Goal: Information Seeking & Learning: Learn about a topic

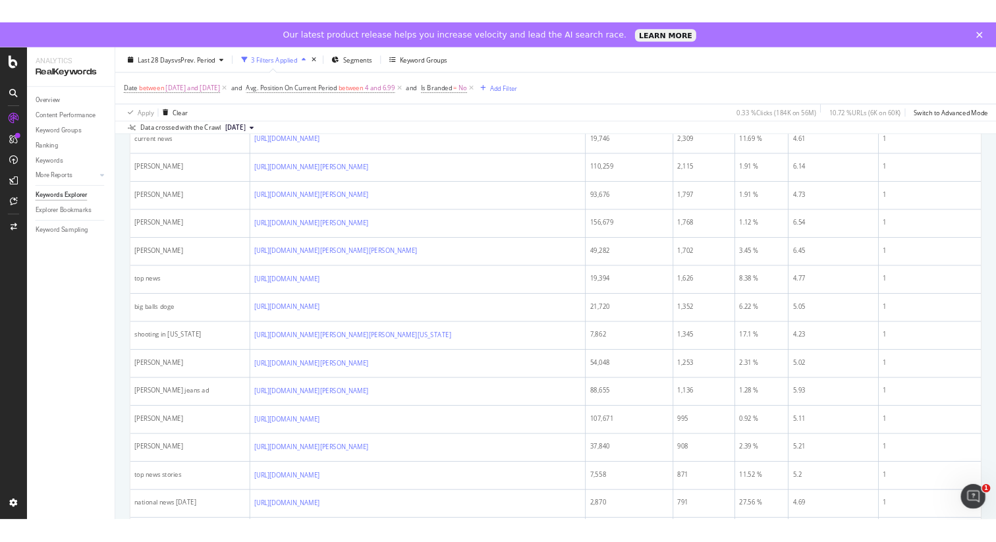
scroll to position [478, 0]
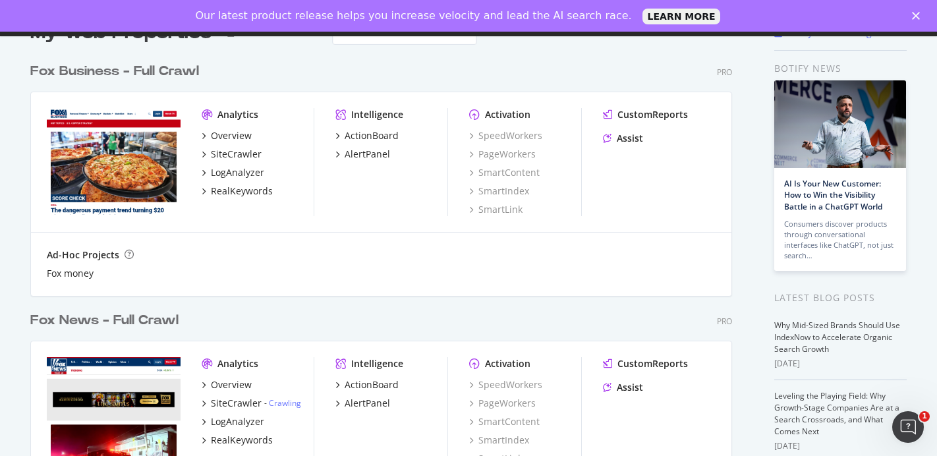
scroll to position [133, 0]
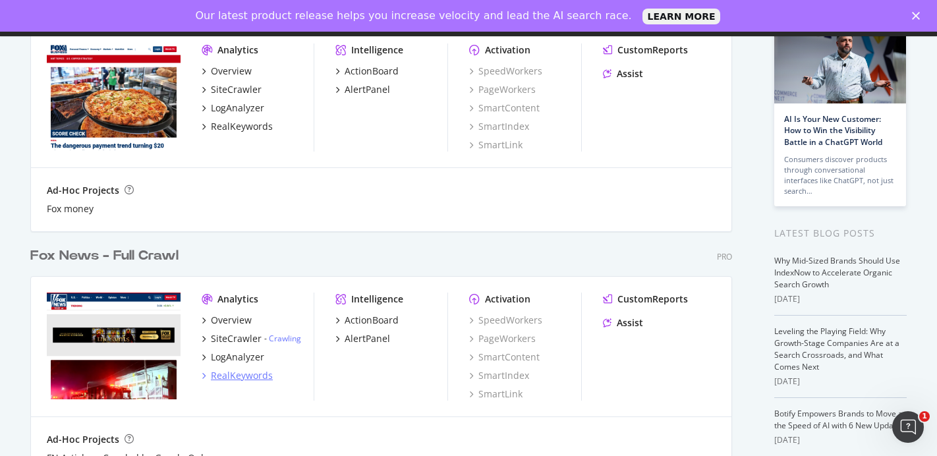
click at [233, 378] on div "RealKeywords" at bounding box center [242, 375] width 62 height 13
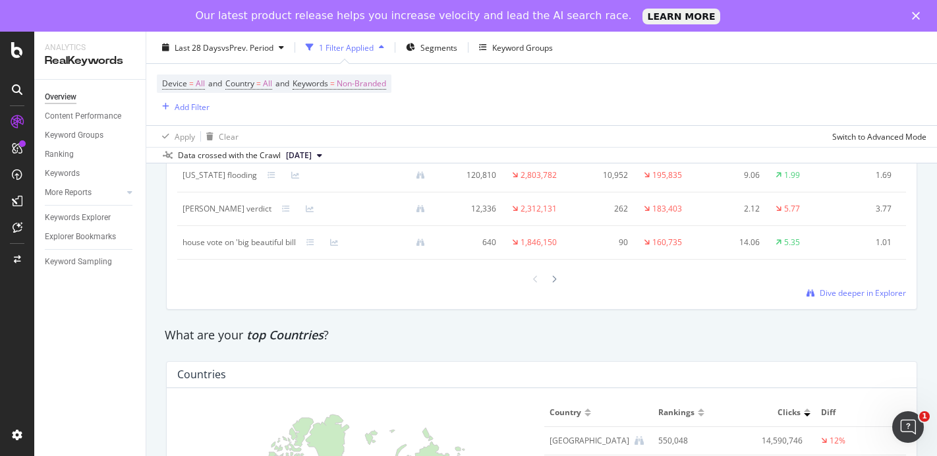
scroll to position [1706, 0]
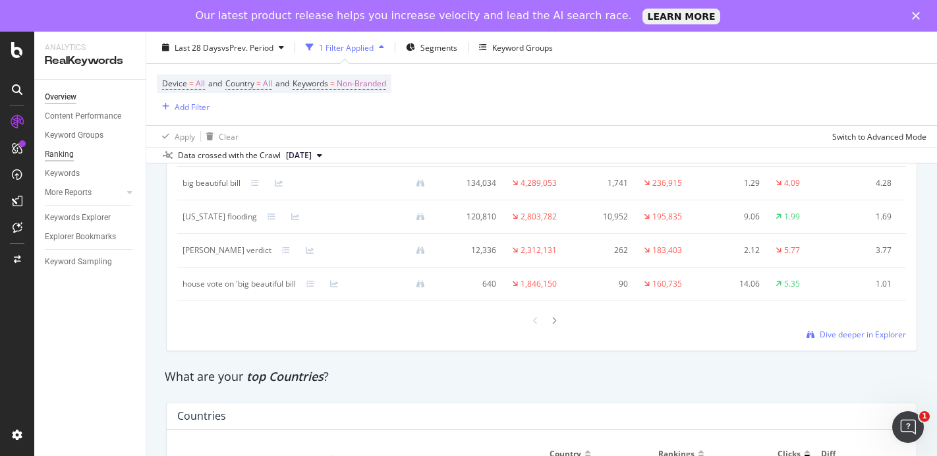
click at [65, 156] on div "Ranking" at bounding box center [59, 155] width 29 height 14
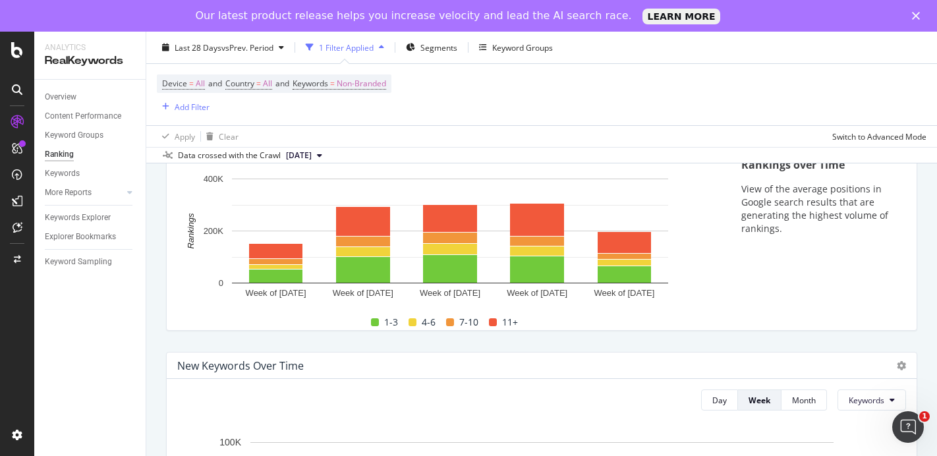
scroll to position [172, 0]
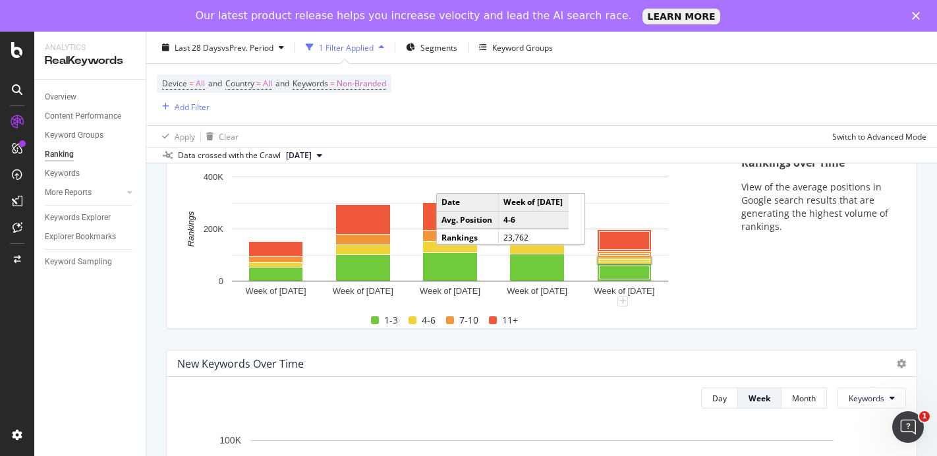
click at [619, 261] on rect "A chart." at bounding box center [625, 261] width 50 height 3
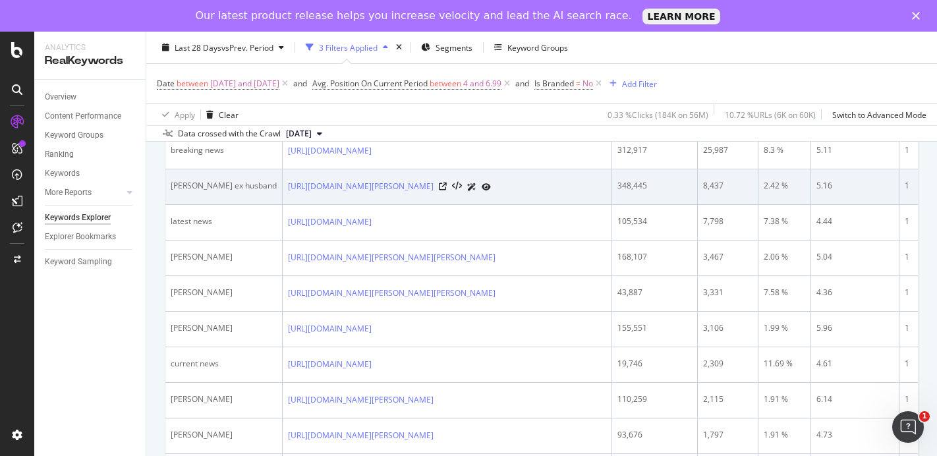
scroll to position [204, 0]
